Goal: Transaction & Acquisition: Book appointment/travel/reservation

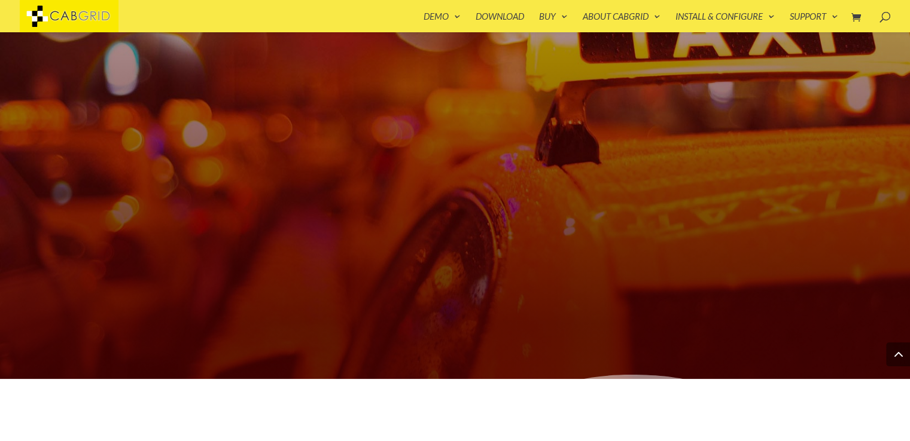
scroll to position [502, 0]
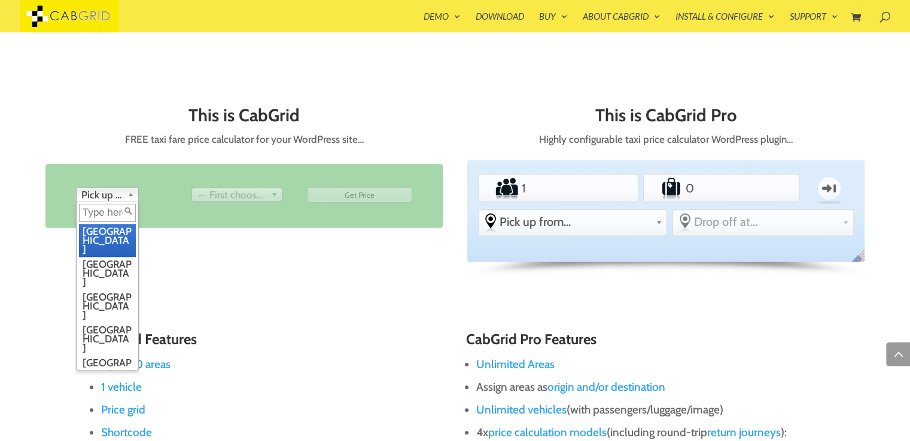
click at [123, 197] on link "Pick up from" at bounding box center [107, 194] width 63 height 15
click at [98, 257] on li "Birmingham" at bounding box center [107, 273] width 57 height 33
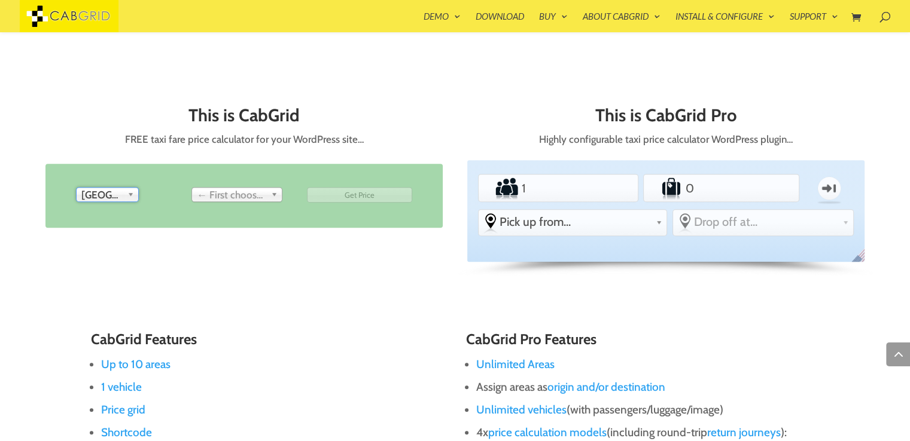
click at [255, 191] on span "← First choose pick up" at bounding box center [231, 195] width 69 height 14
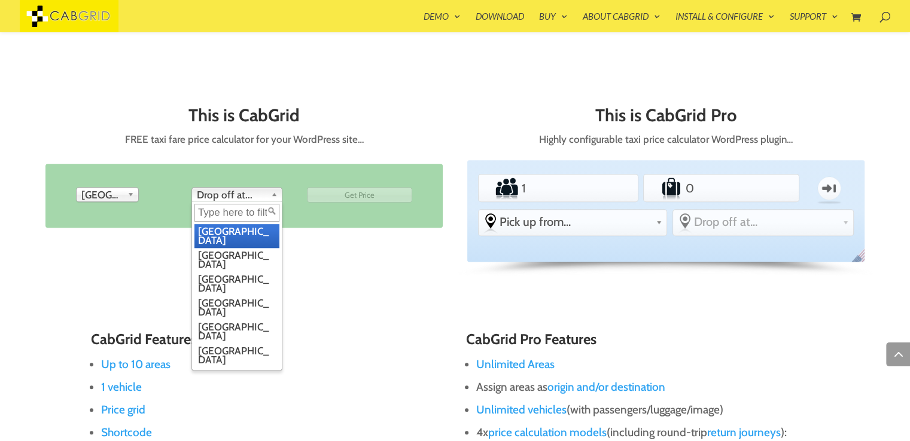
click at [239, 234] on li "London" at bounding box center [236, 236] width 85 height 24
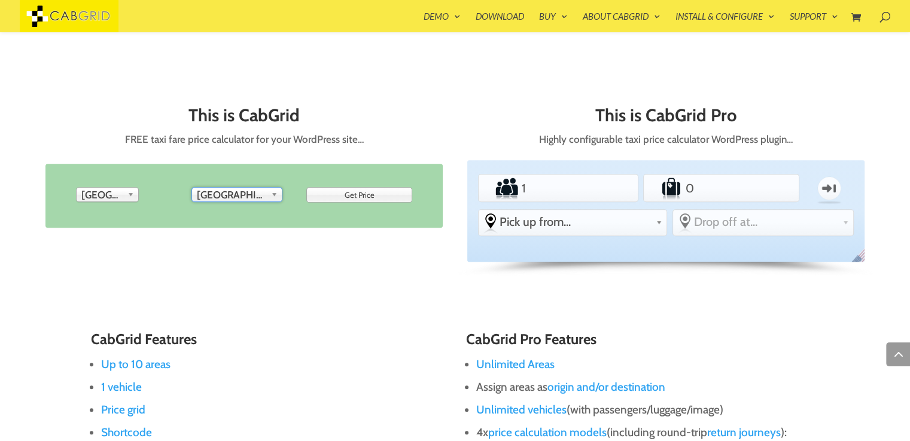
click at [347, 196] on input "Get Price" at bounding box center [359, 195] width 105 height 16
type input "Get Price"
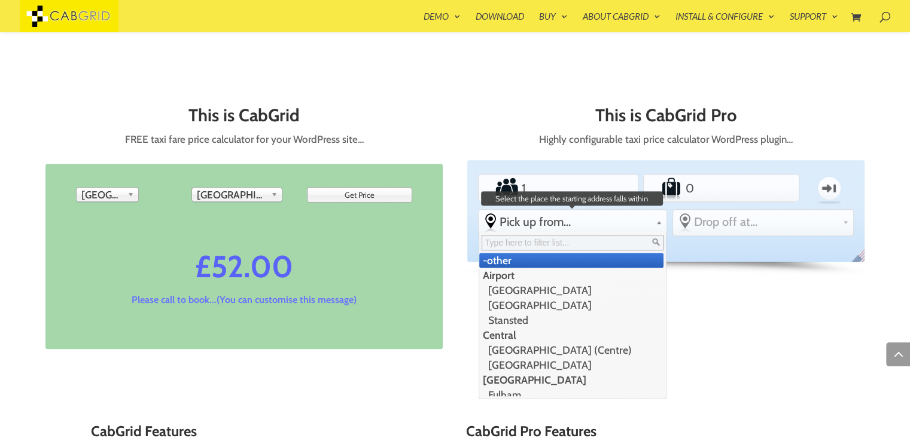
click at [596, 223] on span "Pick up from..." at bounding box center [576, 222] width 152 height 14
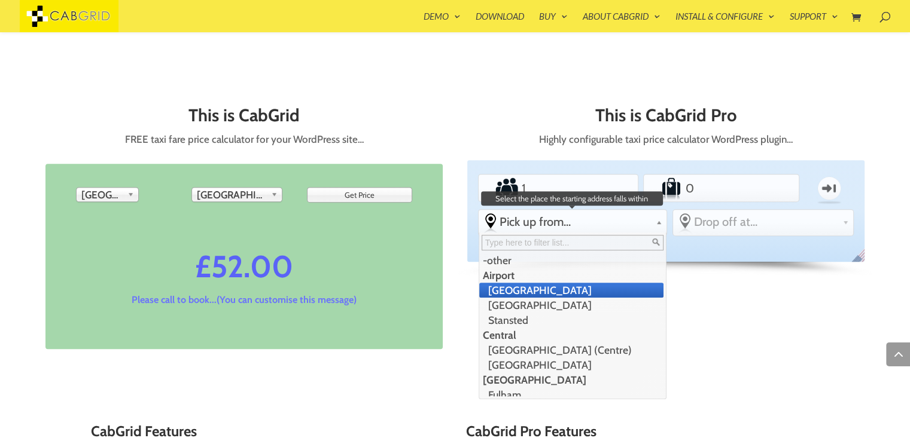
click at [568, 292] on li "[GEOGRAPHIC_DATA]" at bounding box center [571, 290] width 185 height 15
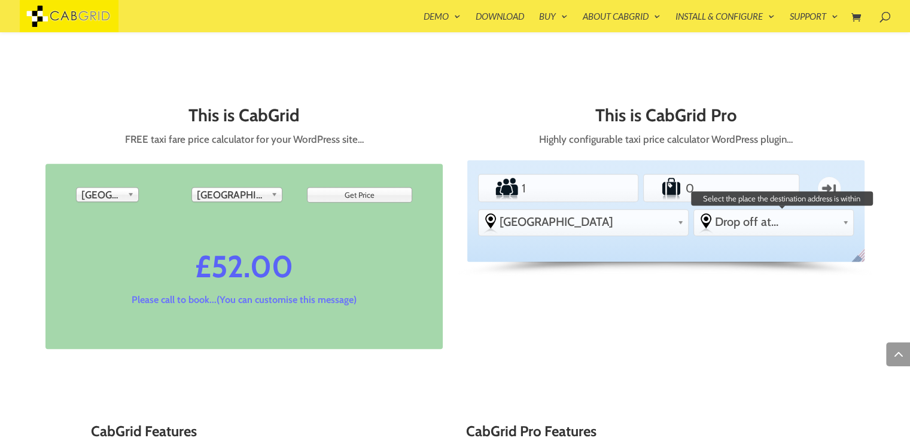
click at [732, 223] on span "Drop off at..." at bounding box center [776, 222] width 123 height 14
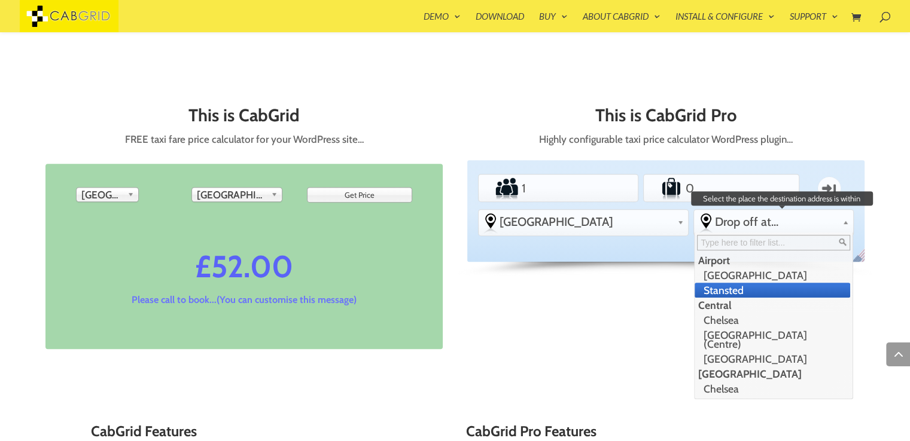
click at [718, 289] on li "Stansted" at bounding box center [773, 290] width 156 height 15
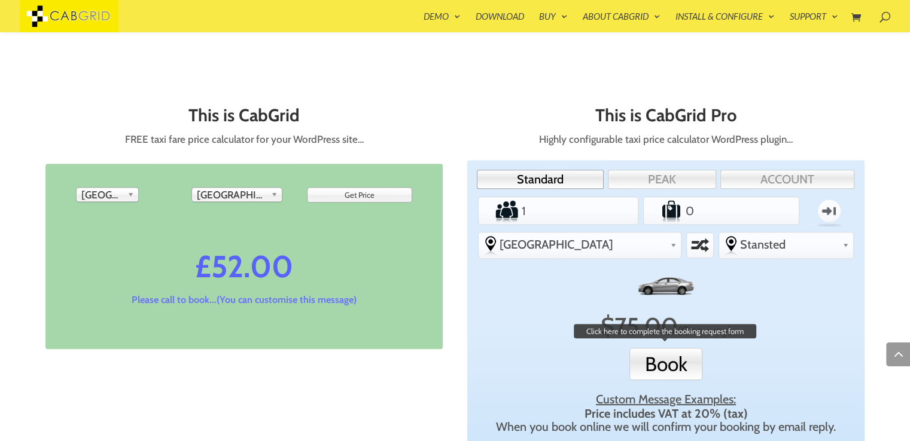
click at [680, 377] on button "Book" at bounding box center [665, 364] width 73 height 32
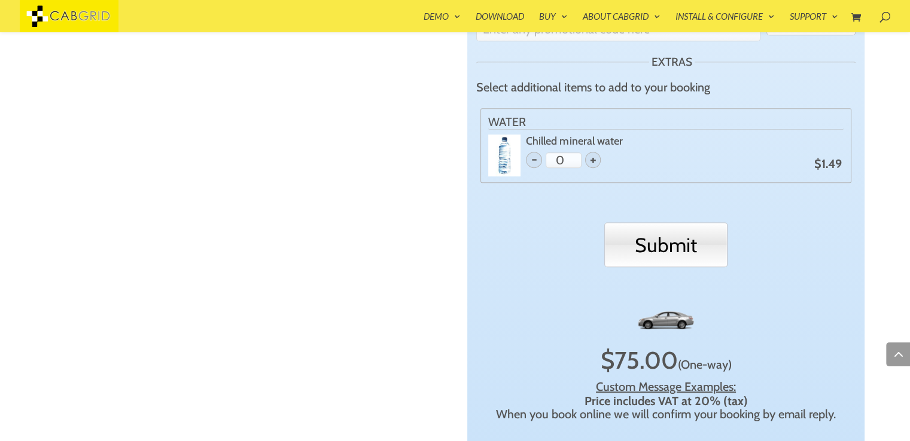
scroll to position [1082, 0]
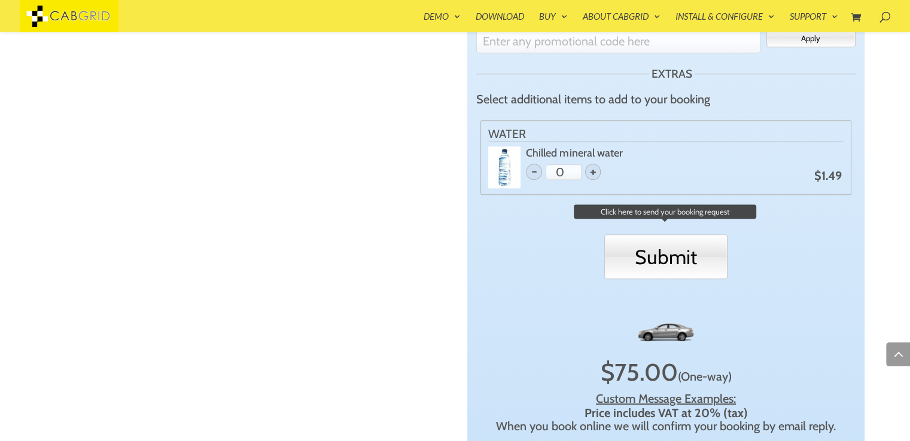
click at [680, 259] on input "Submit" at bounding box center [665, 256] width 123 height 45
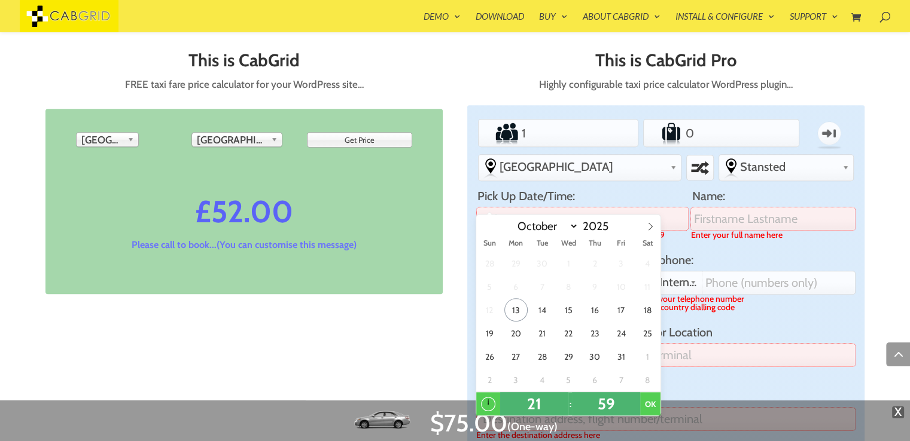
scroll to position [551, 0]
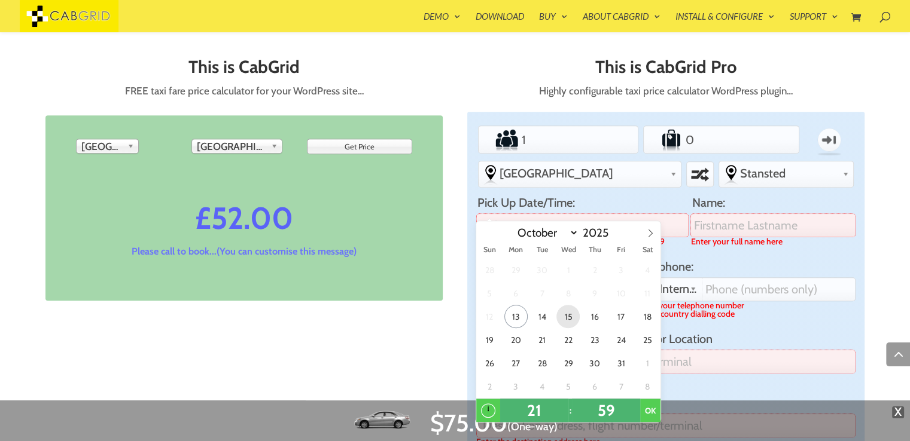
click at [569, 319] on span "15" at bounding box center [567, 316] width 23 height 23
type input "9:59PM 15 Oct 2025"
click at [647, 407] on button "OK" at bounding box center [650, 411] width 20 height 24
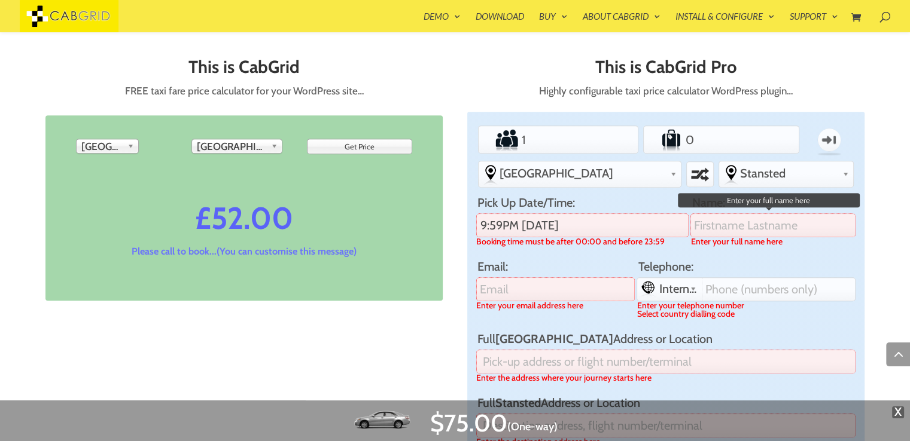
click at [751, 220] on input "Name:" at bounding box center [772, 226] width 165 height 24
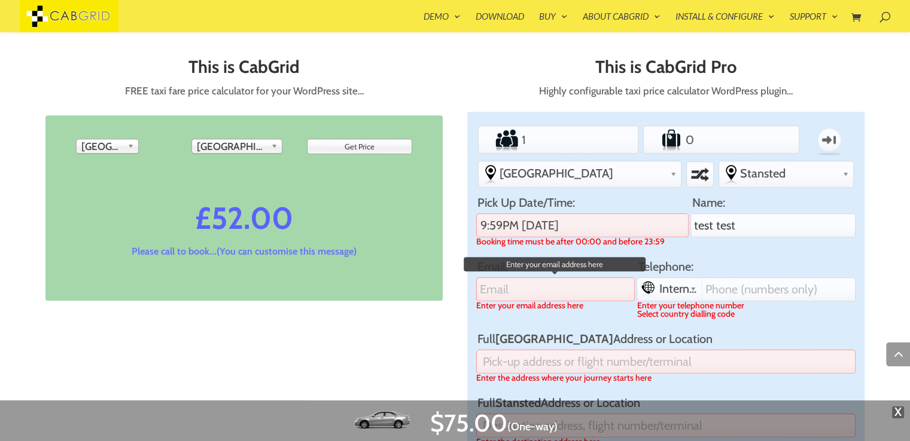
type input "test test"
click at [592, 283] on input "Email:" at bounding box center [555, 290] width 158 height 24
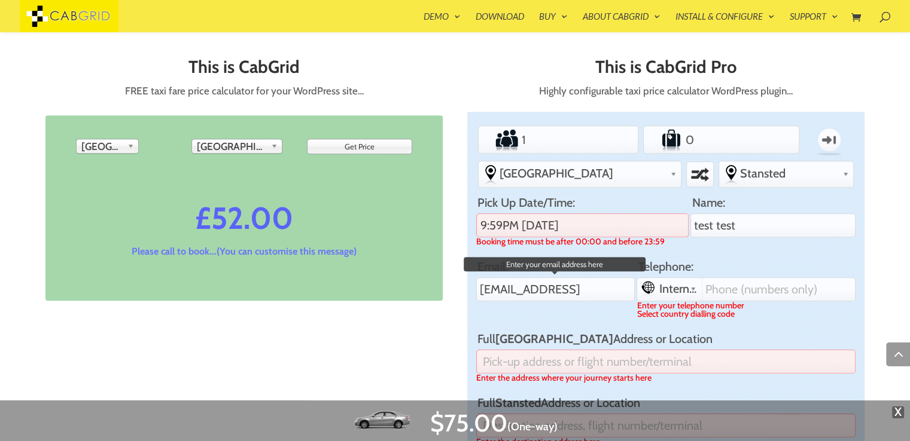
type input "[EMAIL_ADDRESS]"
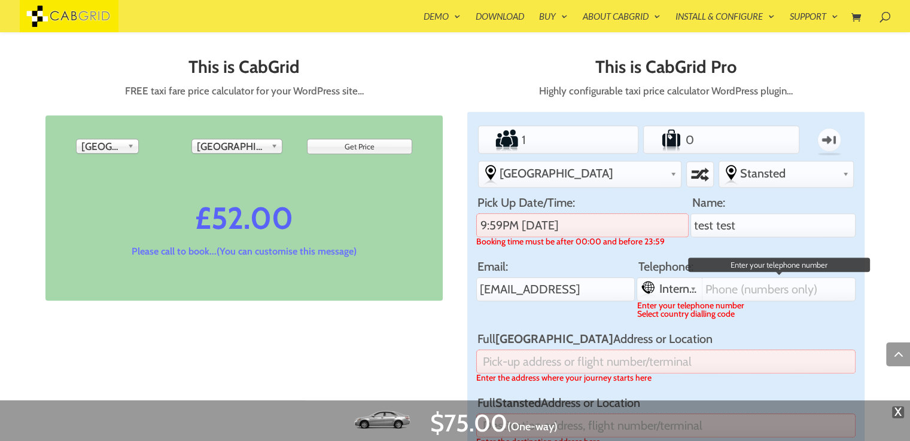
click at [797, 283] on div "International Dialing Code +64 (Aotearoa/New Zealand) +61 (Australia) +32 (Belg…" at bounding box center [745, 290] width 218 height 24
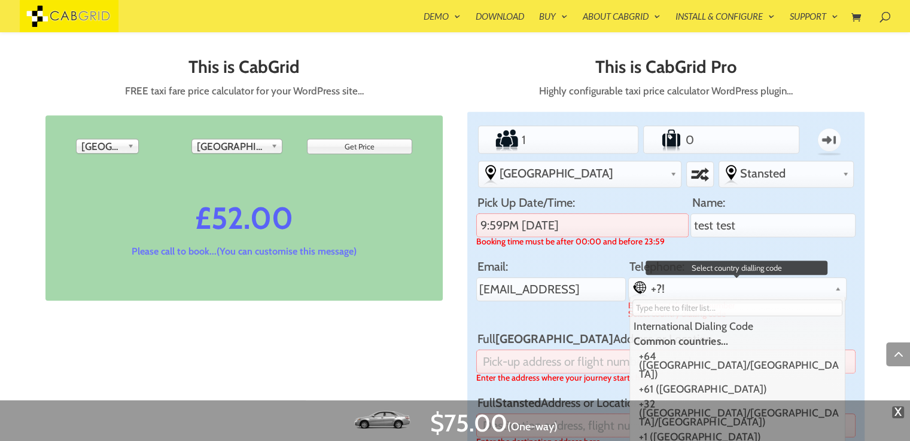
click at [730, 297] on div at bounding box center [737, 308] width 215 height 22
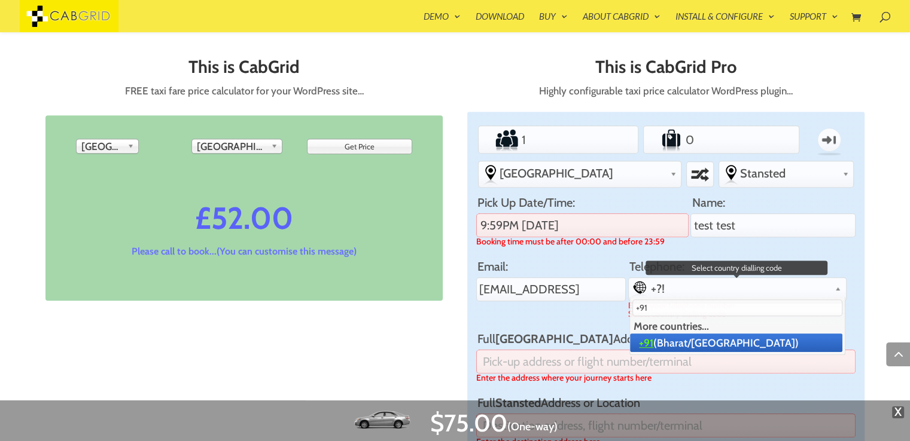
type input "+91"
click at [716, 333] on li "More countries..." at bounding box center [736, 326] width 212 height 15
click at [712, 339] on li "+91 (Bharat/India)" at bounding box center [736, 343] width 212 height 19
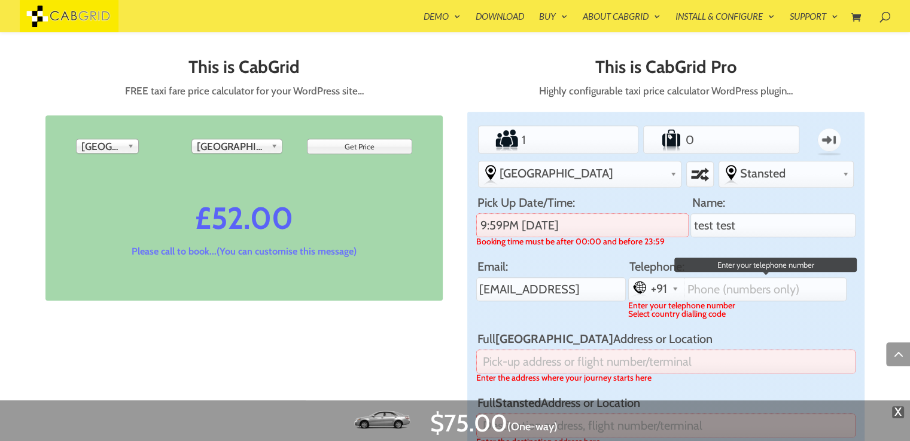
click at [729, 289] on input "Telephone:" at bounding box center [765, 289] width 162 height 23
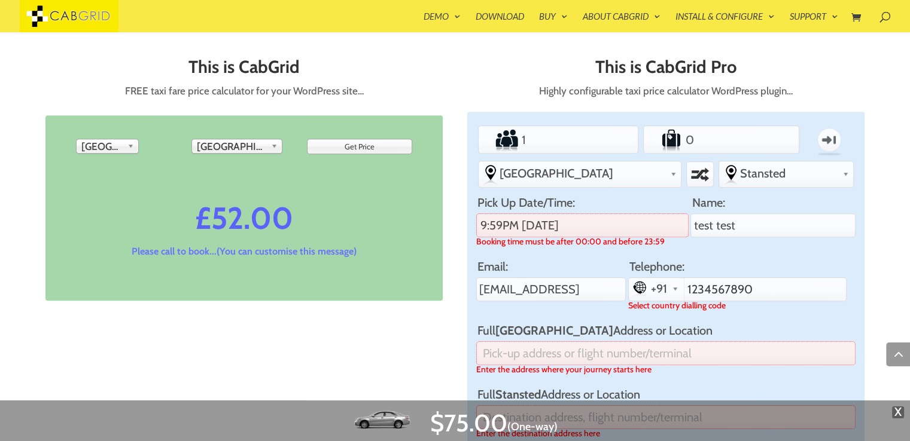
type input "1234567890"
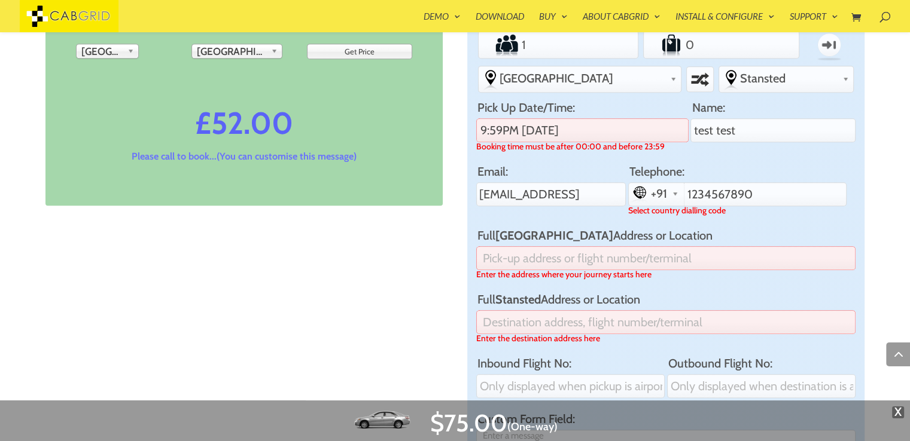
scroll to position [648, 0]
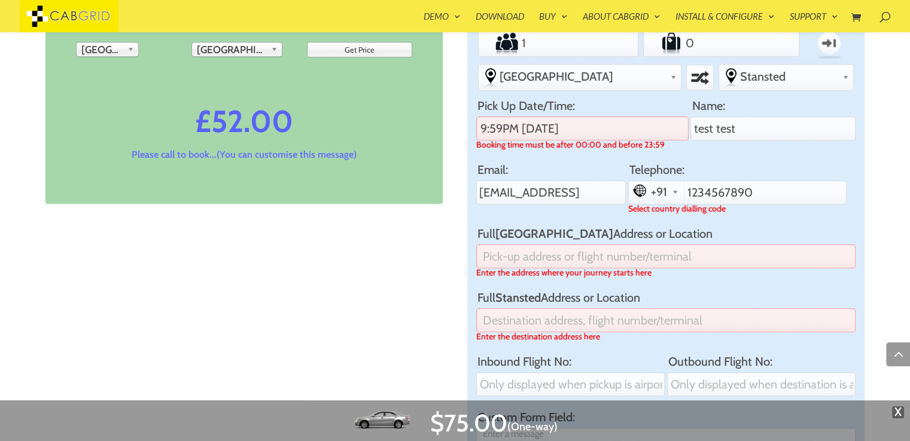
click at [671, 270] on label "Enter the address where your journey starts here" at bounding box center [665, 273] width 379 height 8
click at [671, 269] on input "Full Gatwick Airport Address or Location" at bounding box center [665, 257] width 379 height 24
click at [664, 257] on input "Full Gatwick Airport Address or Location" at bounding box center [665, 257] width 379 height 24
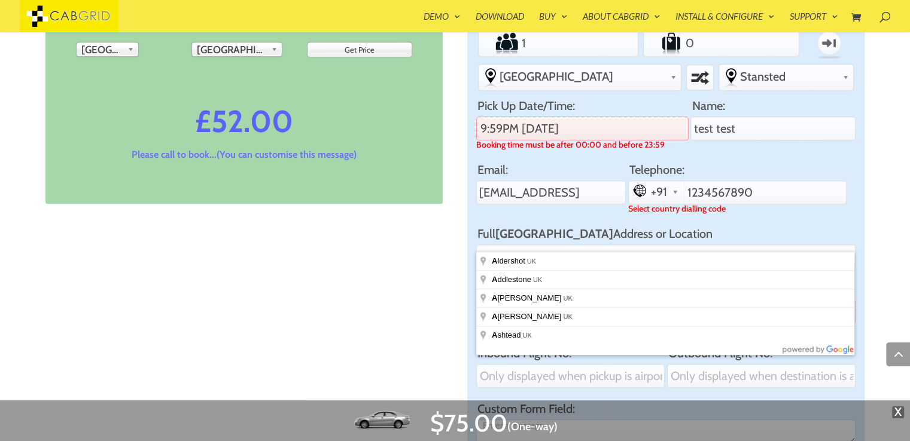
type input "Aldershot, [GEOGRAPHIC_DATA]"
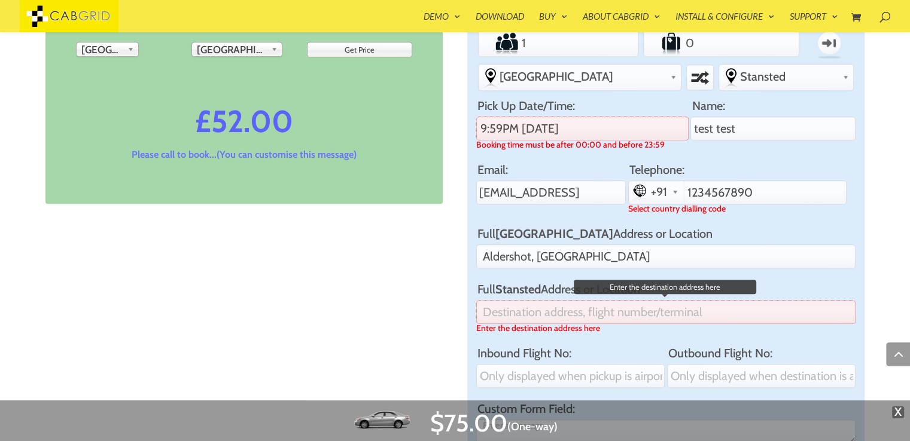
click at [575, 314] on input "Full Stansted Address or Location" at bounding box center [665, 312] width 379 height 24
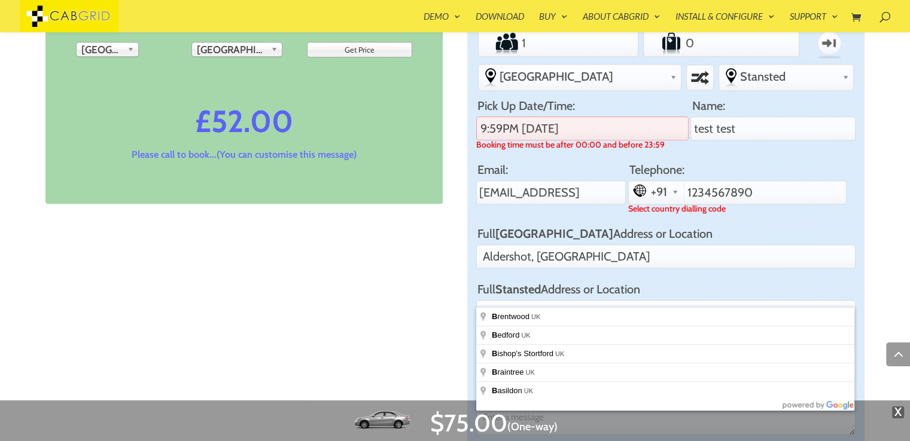
type input "[GEOGRAPHIC_DATA], [GEOGRAPHIC_DATA]"
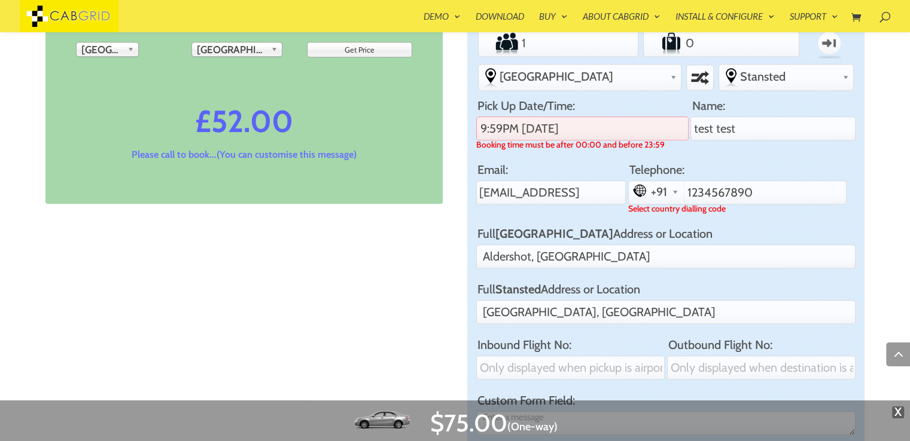
scroll to position [696, 0]
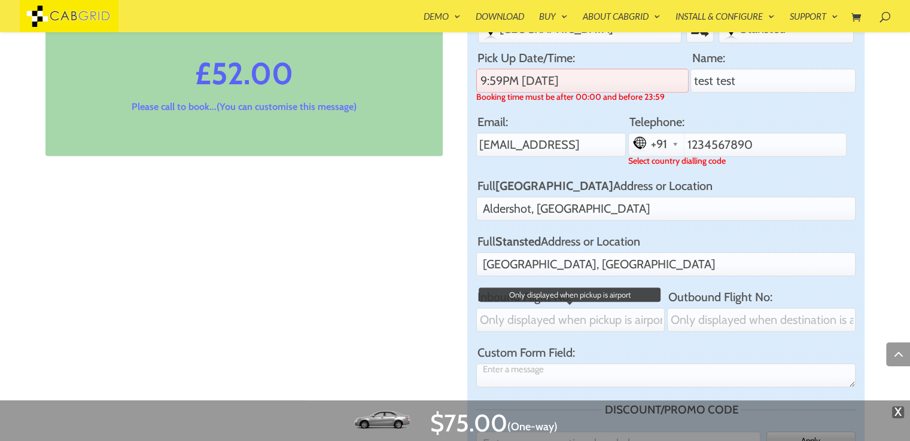
click at [592, 325] on input "Inbound Flight No:" at bounding box center [570, 320] width 188 height 24
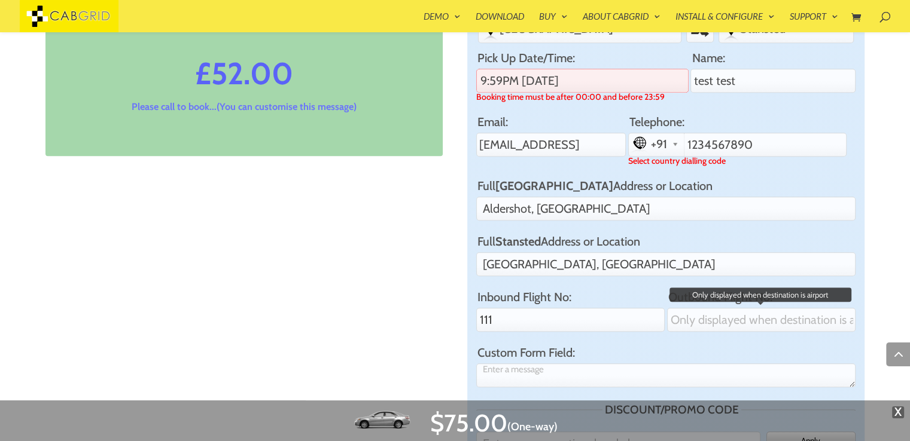
type input "111"
click at [776, 312] on input "Outbound Flight No:" at bounding box center [761, 320] width 188 height 24
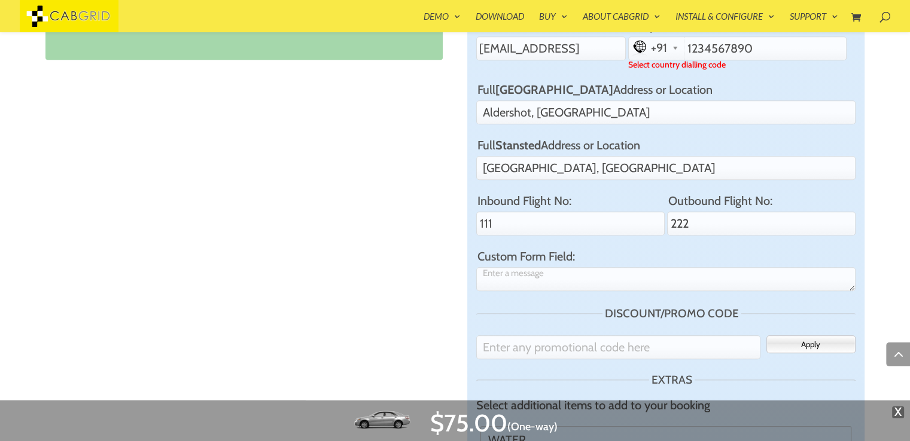
scroll to position [792, 0]
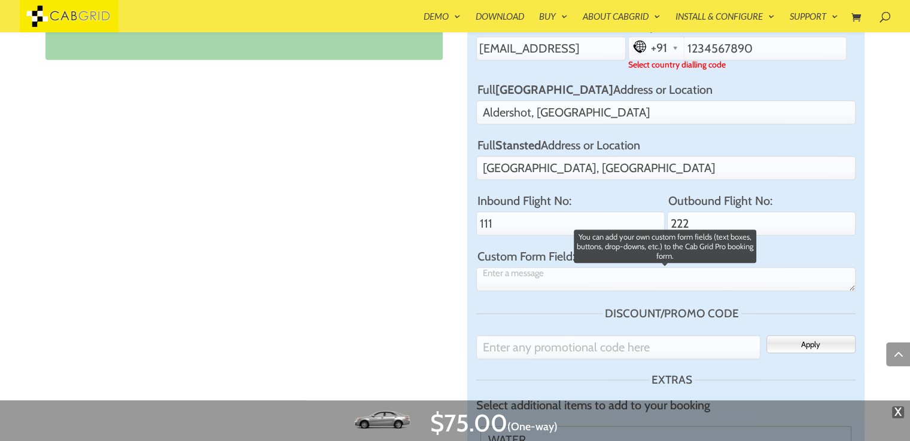
type input "222"
click at [614, 271] on textarea "Custom Form Field:" at bounding box center [665, 279] width 379 height 25
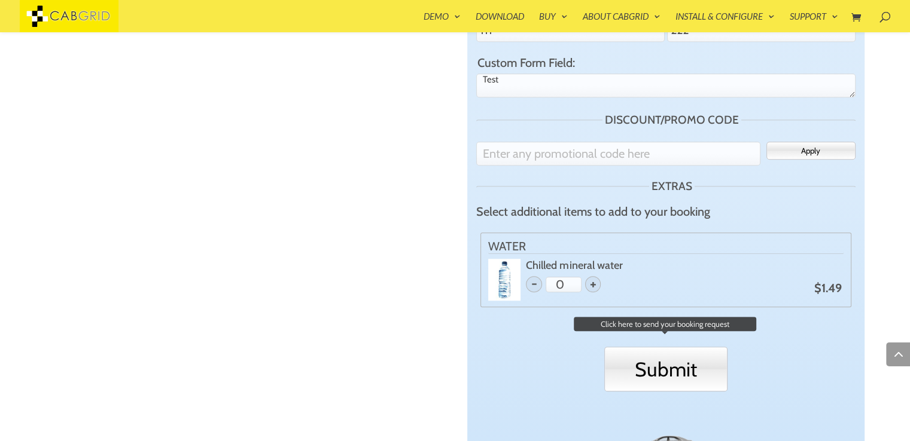
type textarea "Test"
click at [675, 374] on input "Submit" at bounding box center [665, 369] width 123 height 45
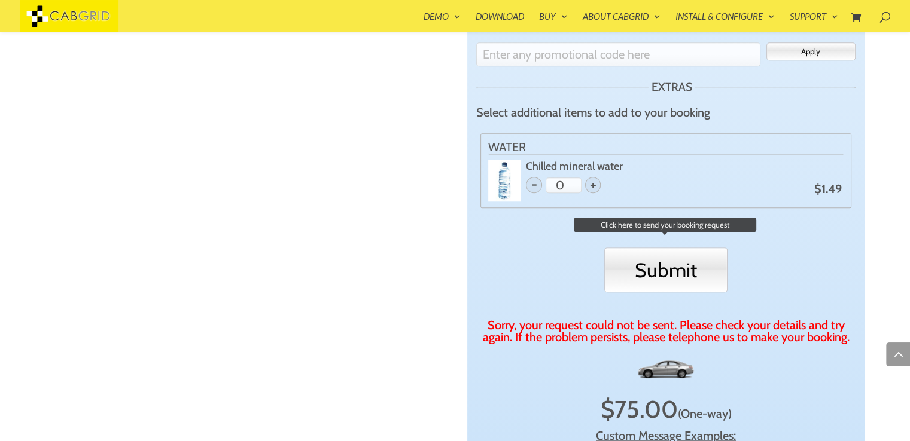
scroll to position [1070, 0]
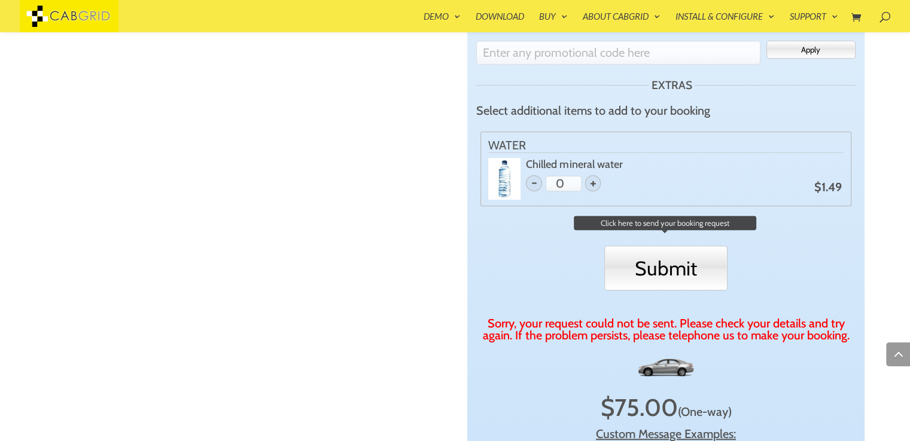
click at [684, 263] on input "Submit" at bounding box center [665, 268] width 123 height 45
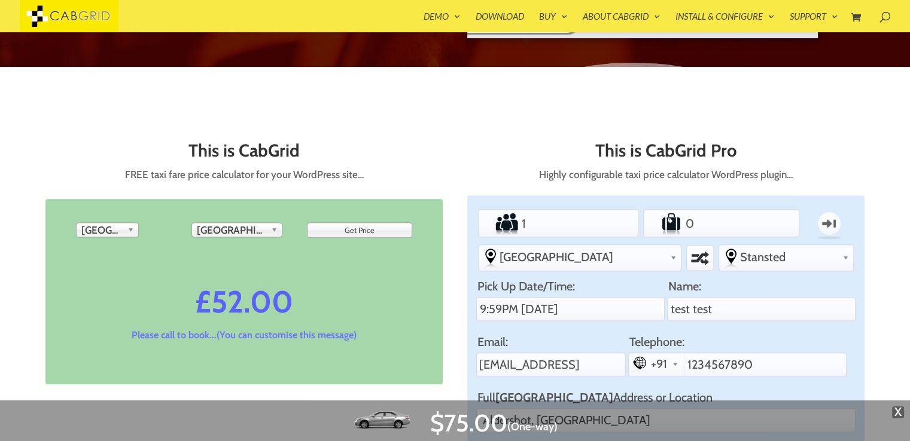
scroll to position [466, 0]
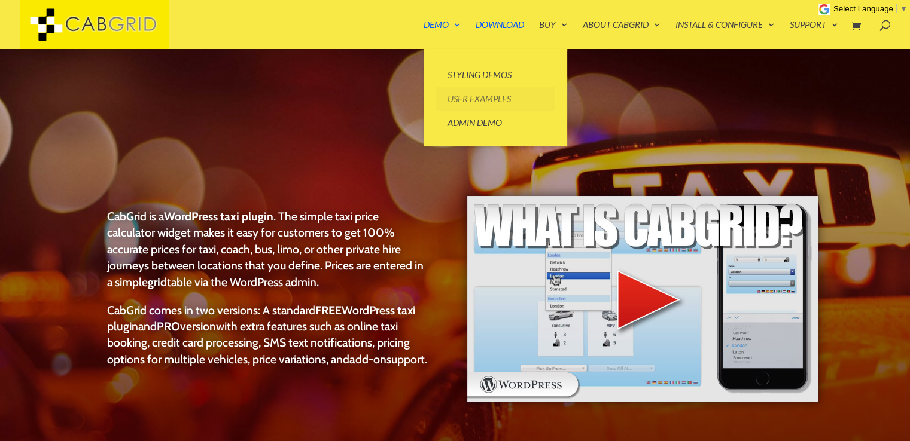
click at [467, 93] on link "User Examples" at bounding box center [495, 99] width 120 height 24
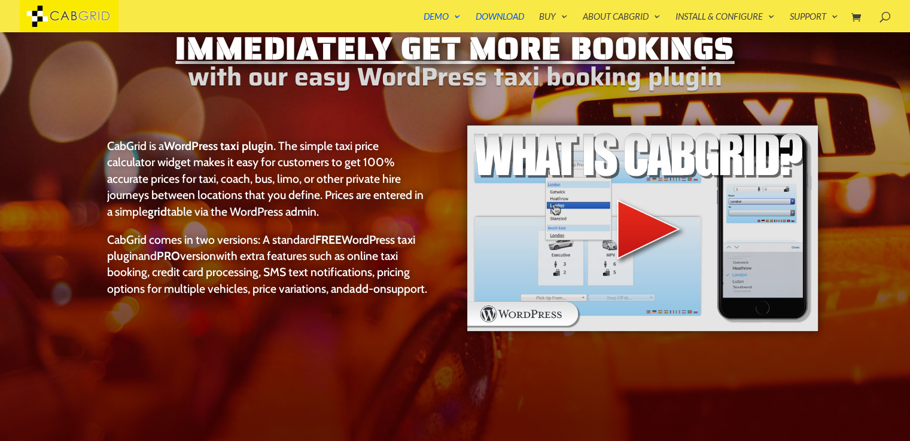
scroll to position [53, 0]
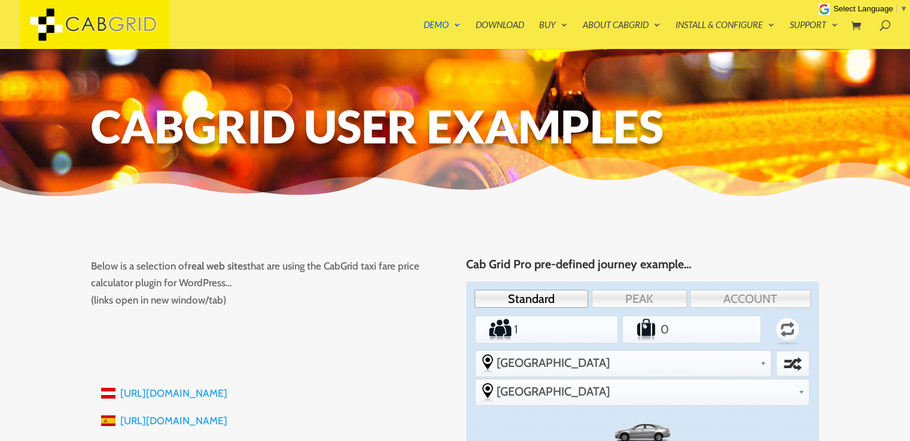
click at [271, 266] on p "Below is a selection of real web sites that are using the CabGrid taxi fare pri…" at bounding box center [267, 284] width 353 height 52
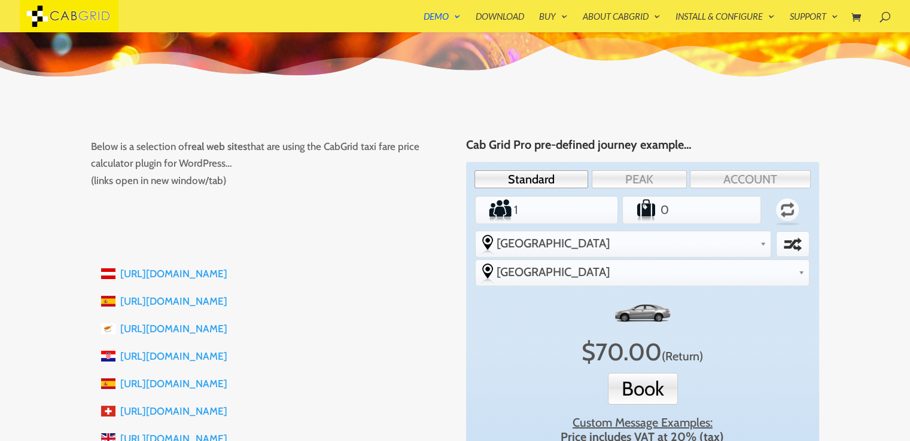
scroll to position [144, 0]
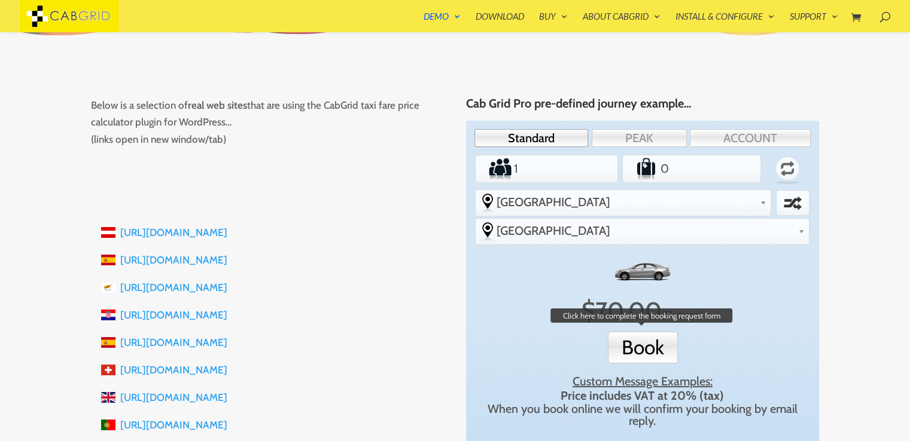
click at [640, 332] on button "Book" at bounding box center [643, 348] width 70 height 32
type input "test test"
type input "[EMAIL_ADDRESS]"
type input "1234567890"
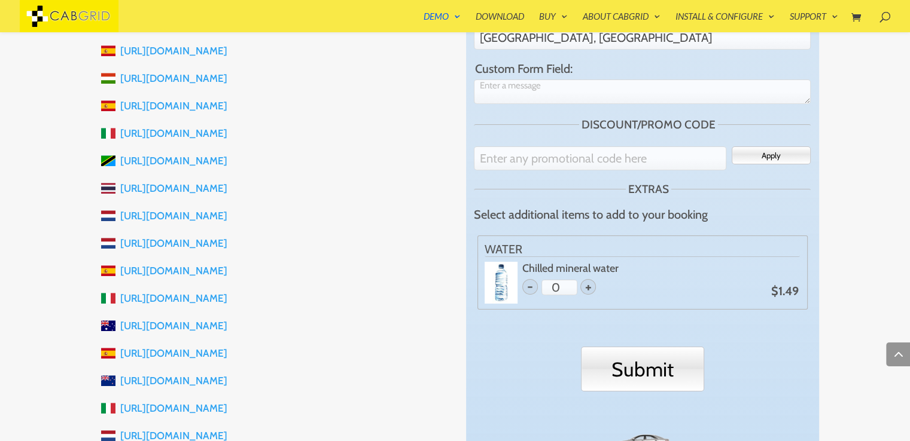
scroll to position [724, 0]
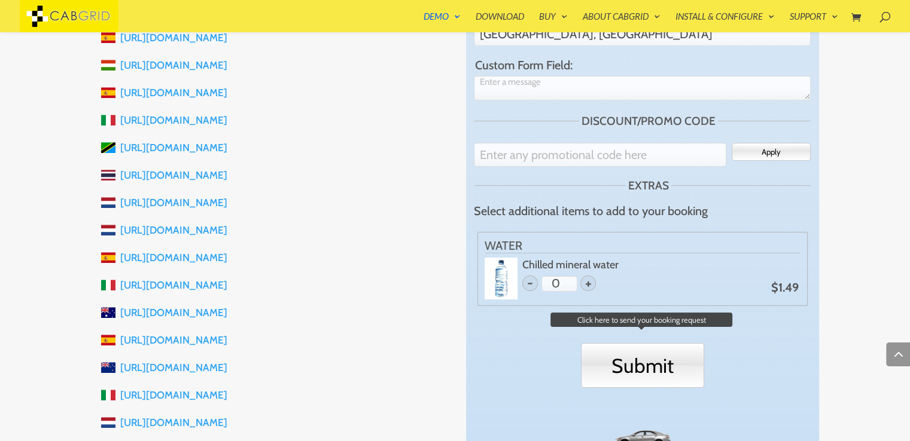
click at [631, 343] on input "Submit" at bounding box center [642, 365] width 123 height 45
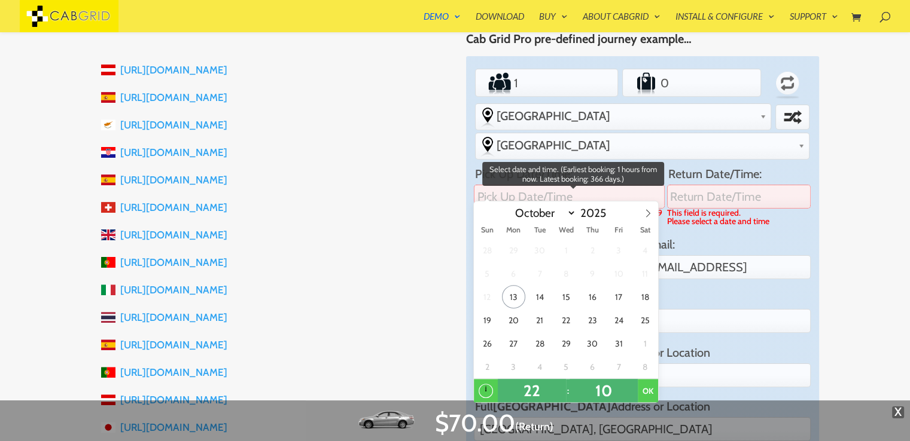
scroll to position [285, 0]
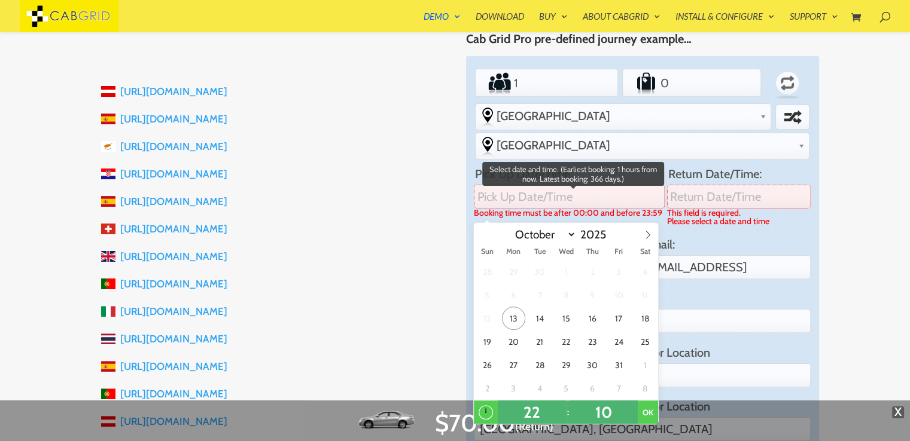
click at [608, 185] on input "text" at bounding box center [569, 197] width 191 height 24
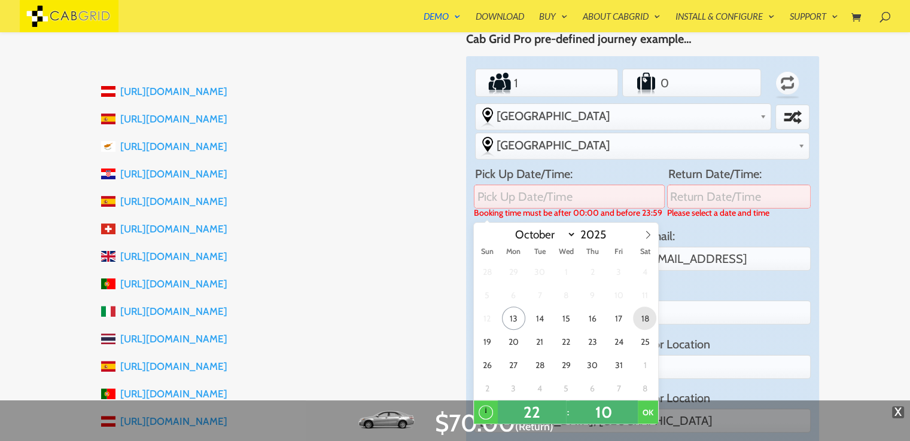
click at [638, 321] on span "18" at bounding box center [644, 318] width 23 height 23
type input "10:10PM [DATE]"
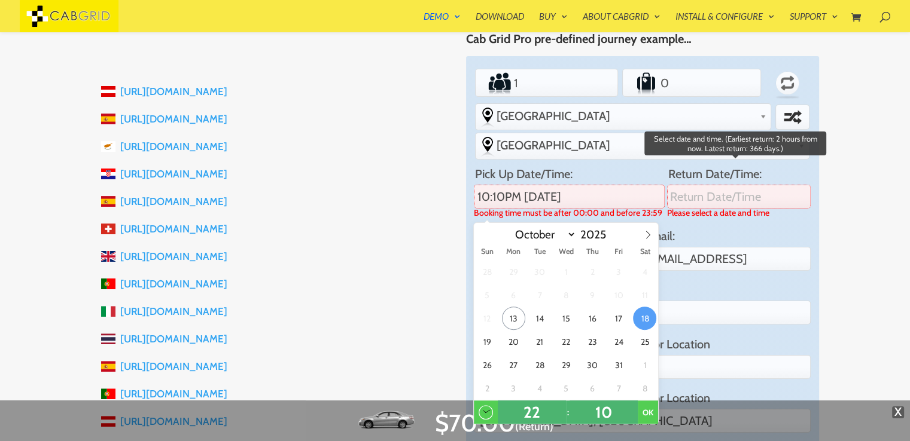
type input "25"
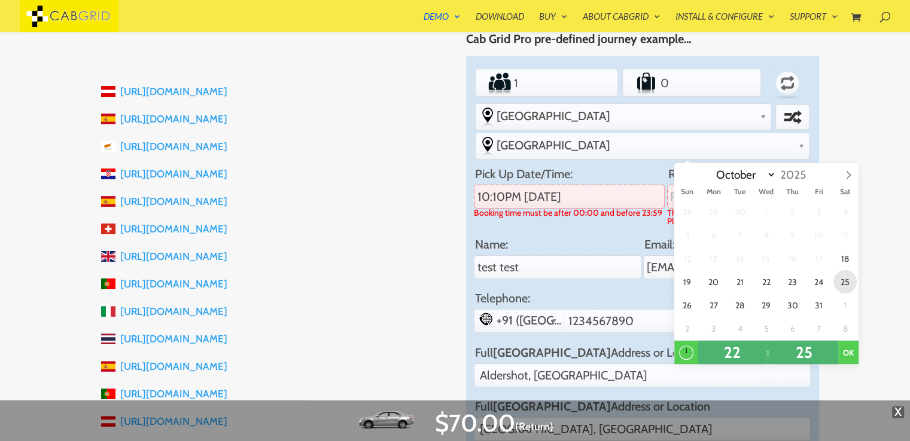
click at [847, 280] on span "25" at bounding box center [844, 281] width 23 height 23
type input "10:25PM [DATE]"
click at [850, 350] on button "OK" at bounding box center [848, 353] width 20 height 24
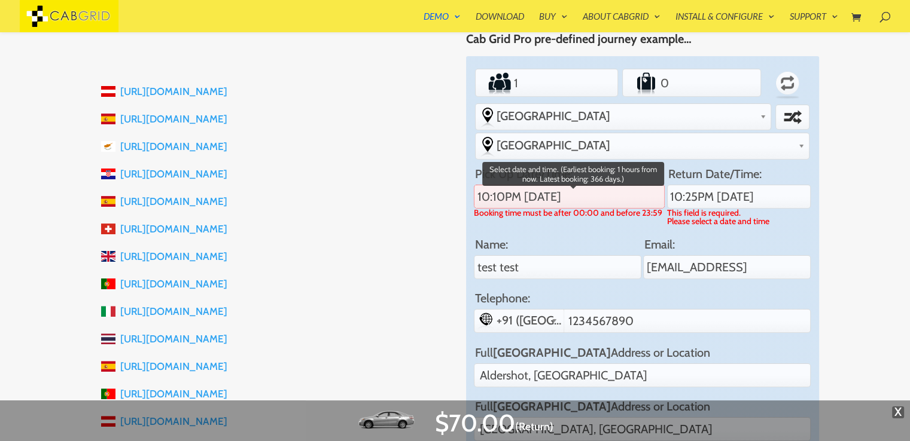
click at [619, 162] on li "Pick Up Date/Time: 10:10PM [DATE] Booking time must be after 00:00 and before 2…" at bounding box center [569, 196] width 191 height 69
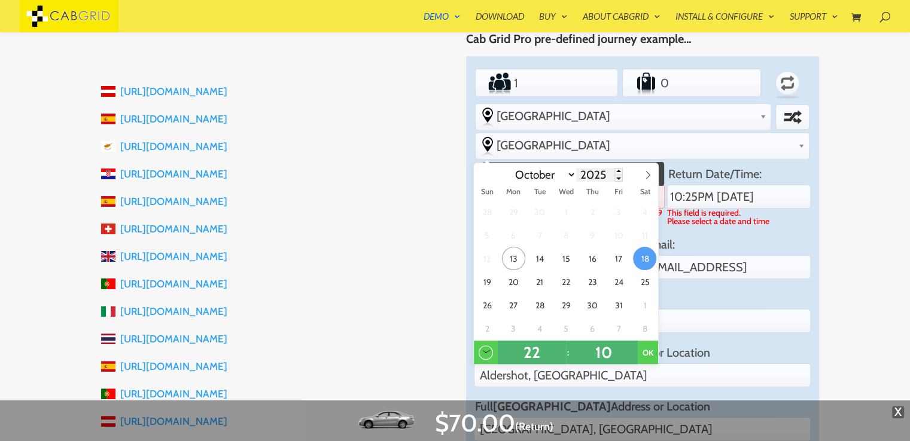
click at [601, 185] on input "10:10PM [DATE]" at bounding box center [569, 197] width 191 height 24
click at [653, 348] on button "OK" at bounding box center [648, 353] width 20 height 24
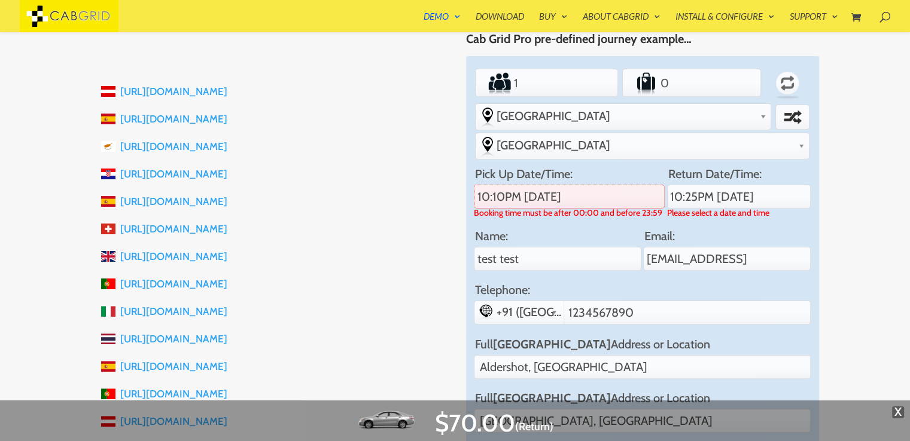
click at [431, 194] on li "[URL][DOMAIN_NAME]" at bounding box center [272, 202] width 343 height 28
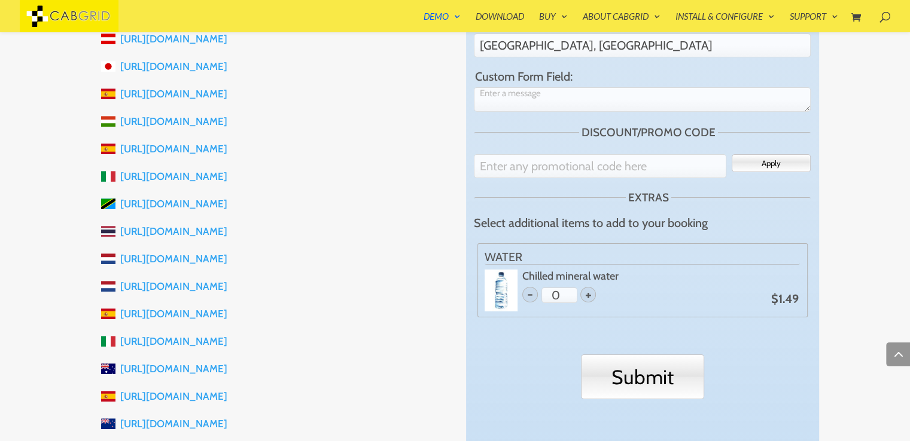
scroll to position [717, 0]
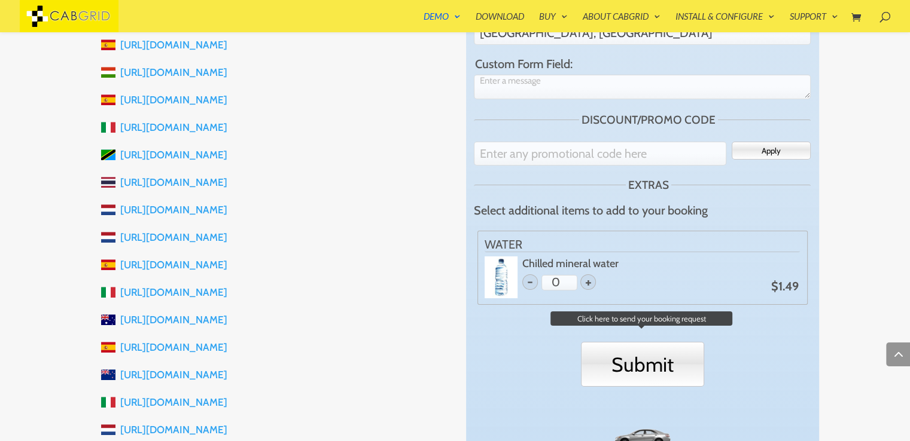
click at [659, 342] on input "Submit" at bounding box center [642, 364] width 123 height 45
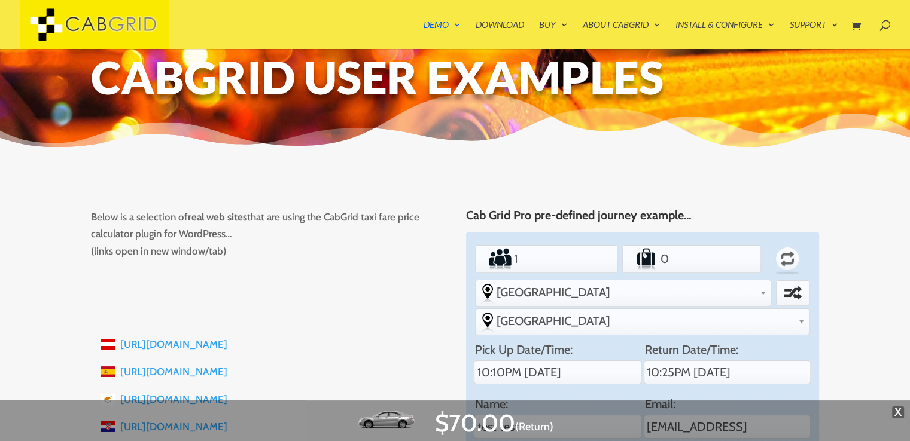
scroll to position [0, 0]
